Goal: Check status: Check status

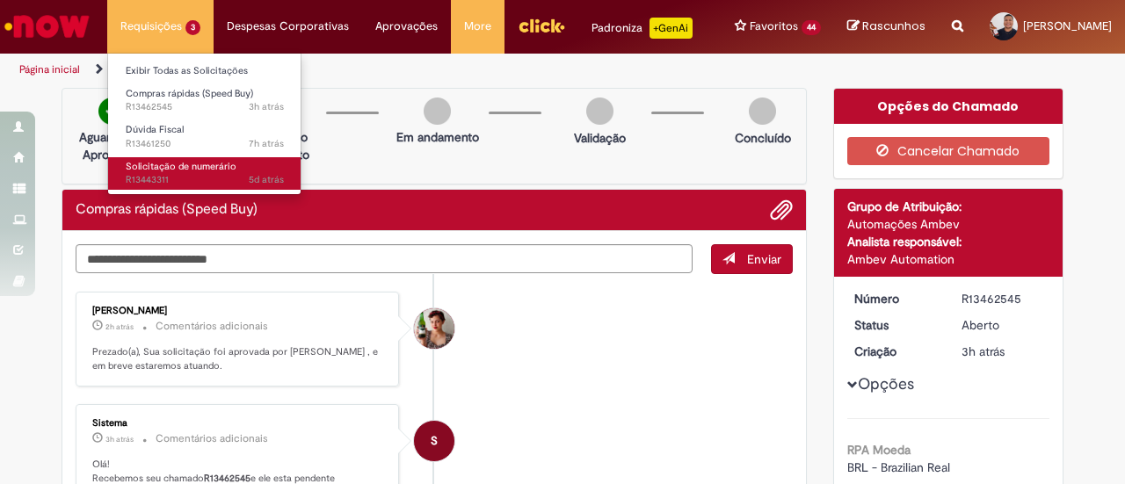
click at [204, 171] on span "Solicitação de numerário" at bounding box center [181, 166] width 111 height 13
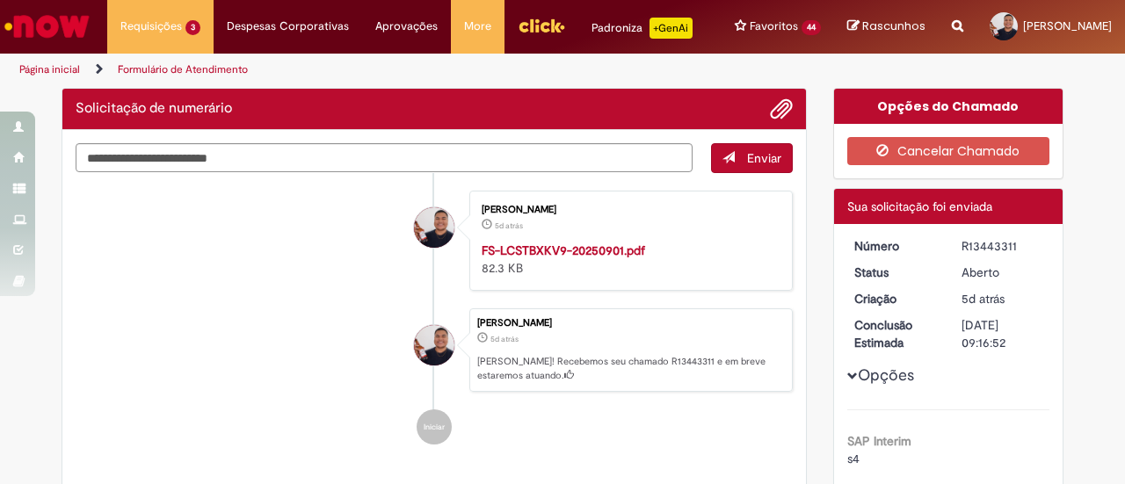
click at [976, 244] on div "R13443311" at bounding box center [1003, 246] width 82 height 18
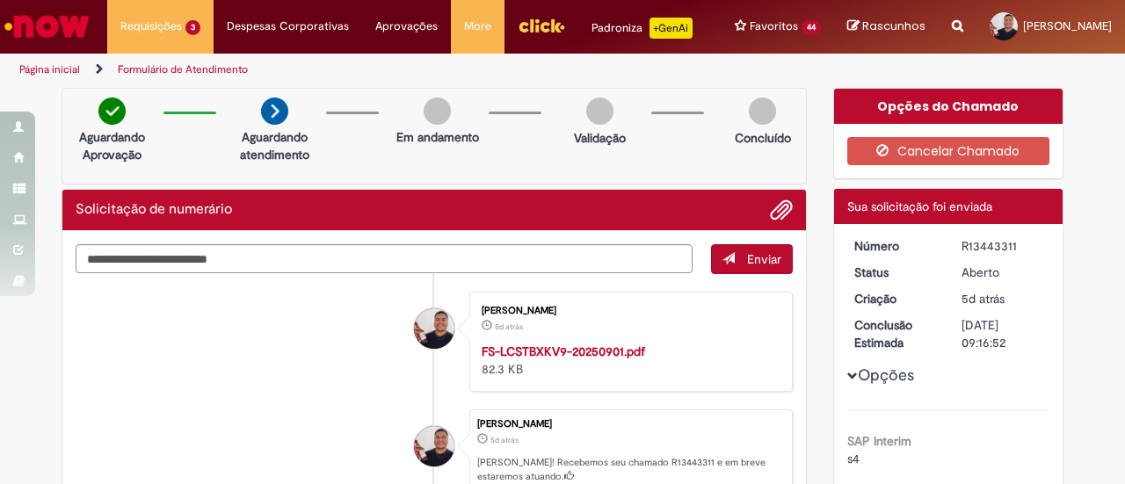
copy div "R13443311"
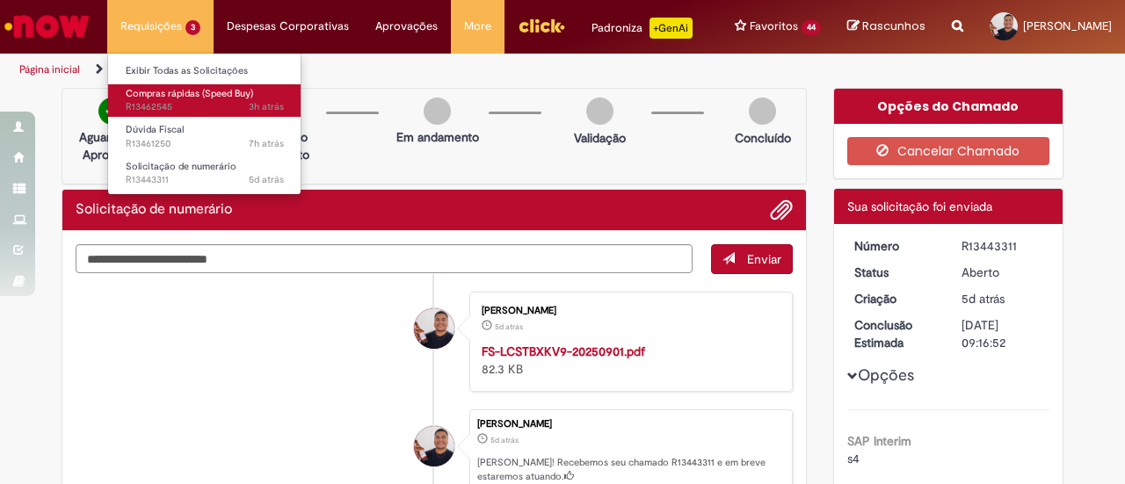
click at [215, 107] on span "3h atrás 3 horas atrás R13462545" at bounding box center [205, 107] width 158 height 14
